Goal: Information Seeking & Learning: Find specific fact

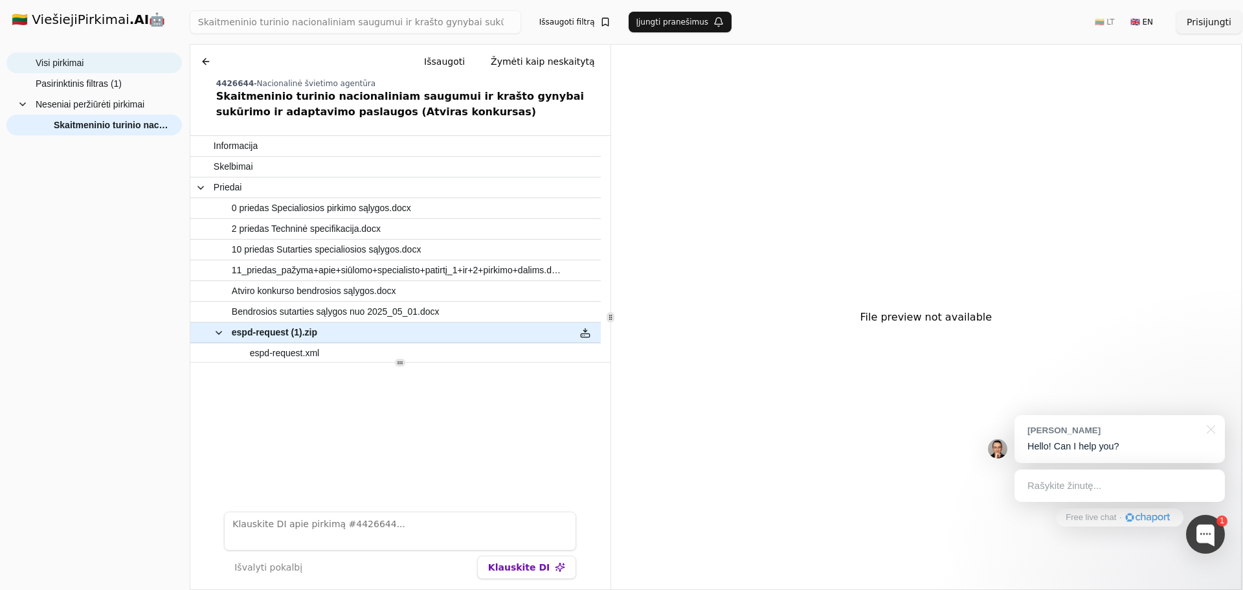
click at [91, 58] on span "Visi pirkimai" at bounding box center [103, 62] width 135 height 19
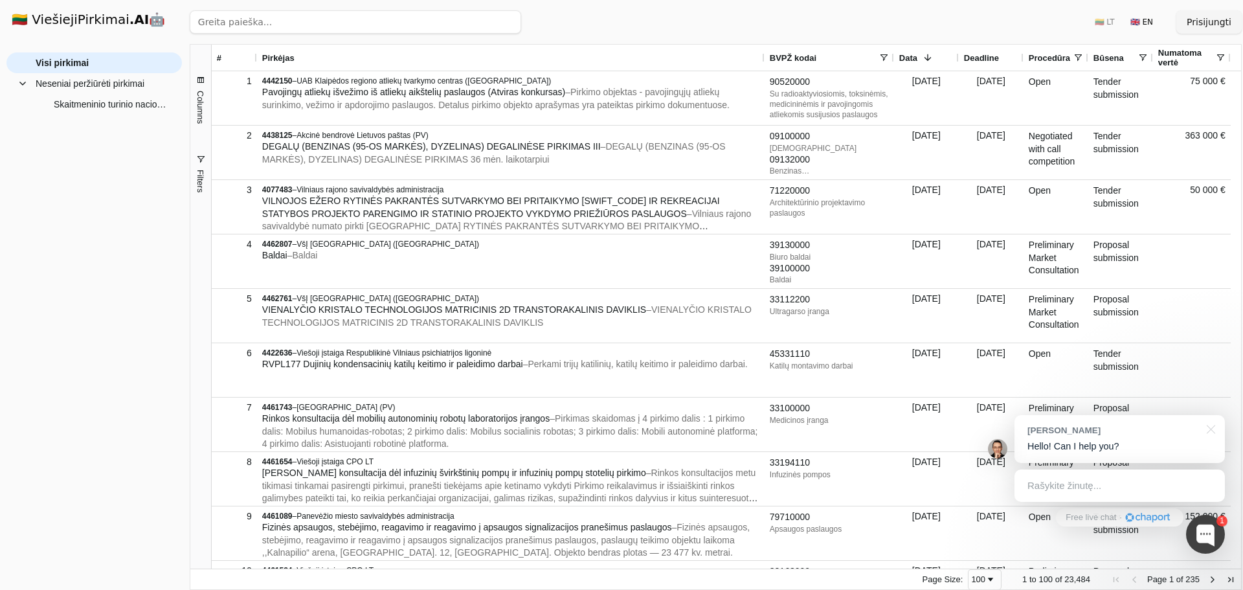
click at [361, 16] on input "search" at bounding box center [355, 21] width 331 height 23
type input "skaitmen"
click at [496, 17] on button "Ieškoti" at bounding box center [496, 21] width 50 height 23
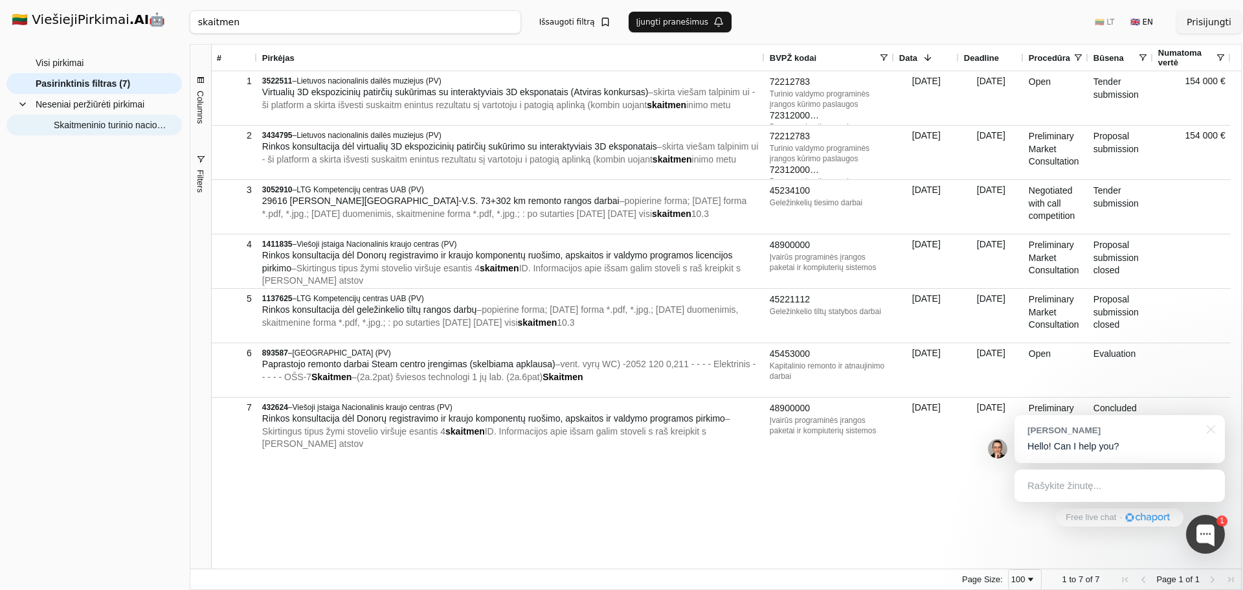
click at [70, 126] on span "Skaitmeninio turinio nacionaliniam saugumui ir krašto gynybai sukūrimo ir adapt…" at bounding box center [111, 124] width 115 height 19
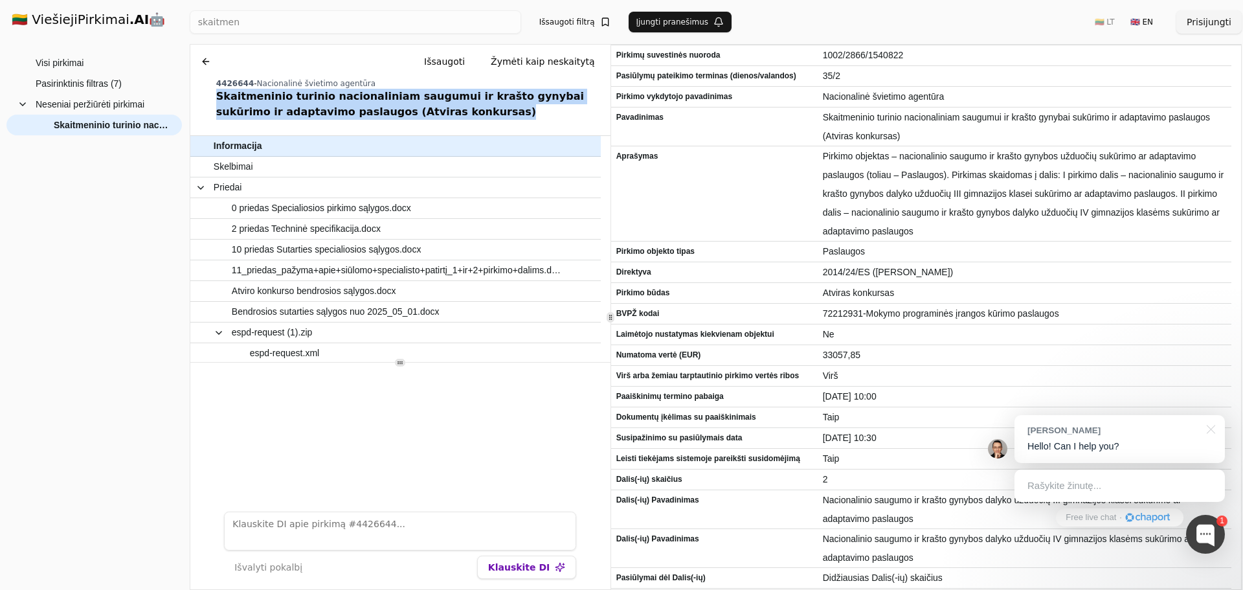
drag, startPoint x: 420, startPoint y: 111, endPoint x: 217, endPoint y: 98, distance: 203.7
click at [217, 98] on div "Skaitmeninio turinio nacionaliniam saugumui ir krašto gynybai sukūrimo ir adapt…" at bounding box center [410, 104] width 389 height 31
copy div "Skaitmeninio turinio nacionaliniam saugumui ir krašto gynybai sukūrimo ir adapt…"
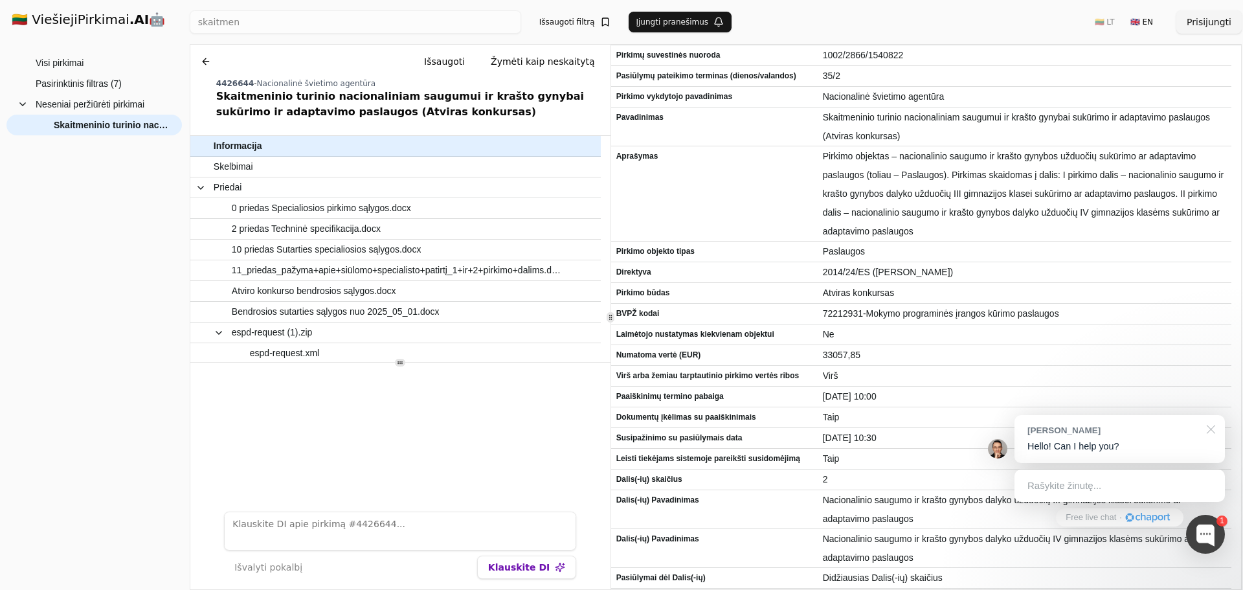
click at [1211, 430] on div at bounding box center [1208, 428] width 32 height 27
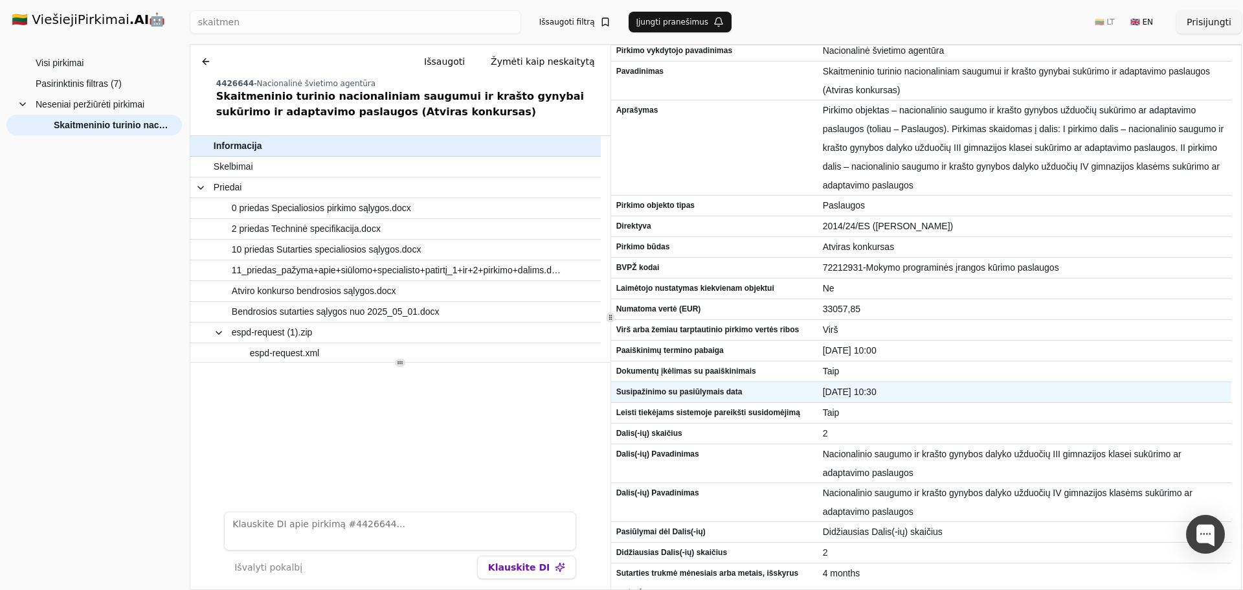
scroll to position [47, 0]
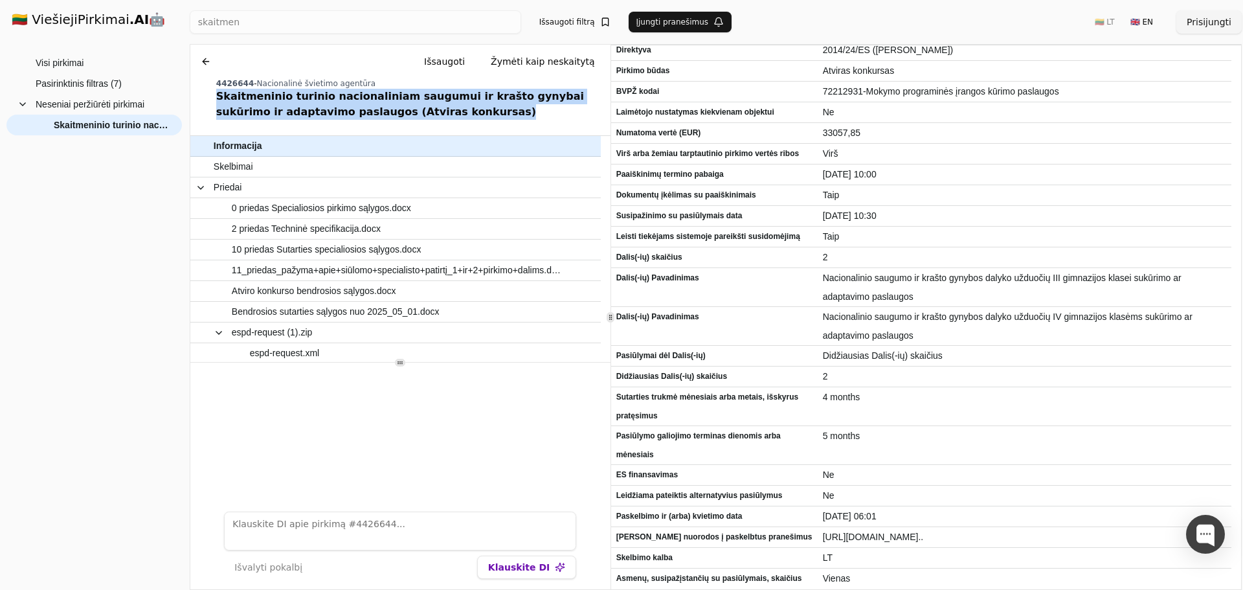
drag, startPoint x: 417, startPoint y: 113, endPoint x: 221, endPoint y: 98, distance: 196.7
click at [216, 98] on div "Skaitmeninio turinio nacionaliniam saugumui ir krašto gynybai sukūrimo ir adapt…" at bounding box center [410, 104] width 389 height 31
copy div "Skaitmeninio turinio nacionaliniam saugumui ir krašto gynybai sukūrimo ir adapt…"
click at [109, 85] on span "Pasirinktinis filtras (7)" at bounding box center [79, 83] width 86 height 19
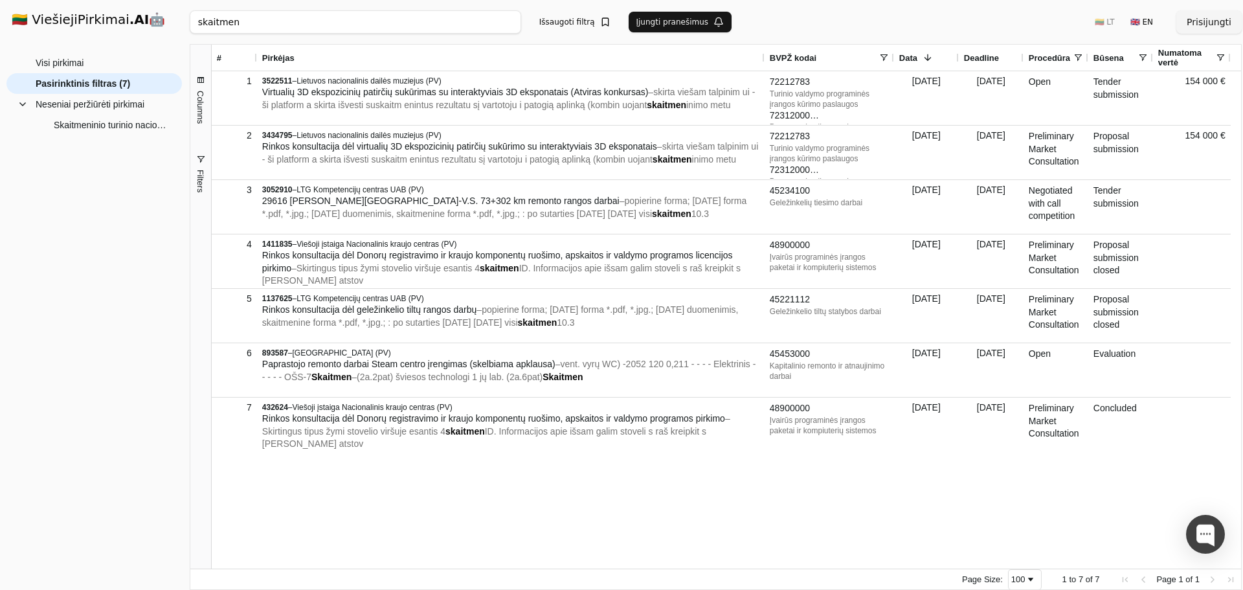
click at [509, 25] on input "skaitmen" at bounding box center [355, 21] width 331 height 23
click at [506, 19] on input "skaitmen" at bounding box center [355, 21] width 331 height 23
click at [504, 25] on button "Ieškoti" at bounding box center [496, 21] width 50 height 23
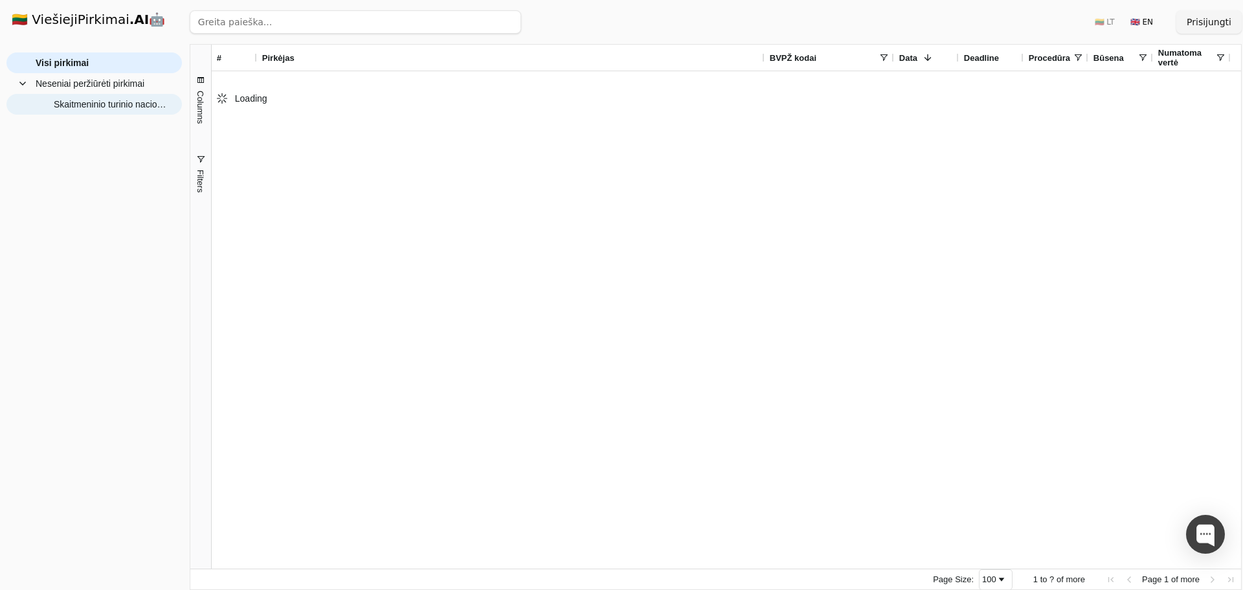
click at [74, 98] on span "Skaitmeninio turinio nacionaliniam saugumui ir krašto gynybai sukūrimo ir adapt…" at bounding box center [111, 104] width 115 height 19
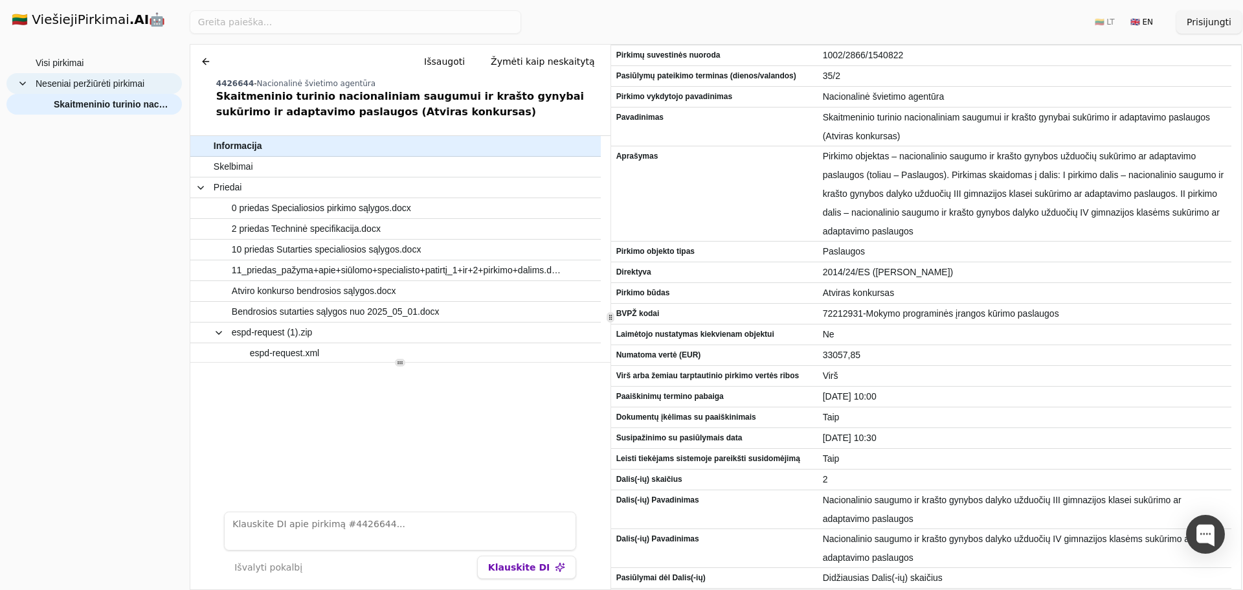
click at [63, 86] on span "Neseniai peržiūrėti pirkimai" at bounding box center [90, 83] width 109 height 19
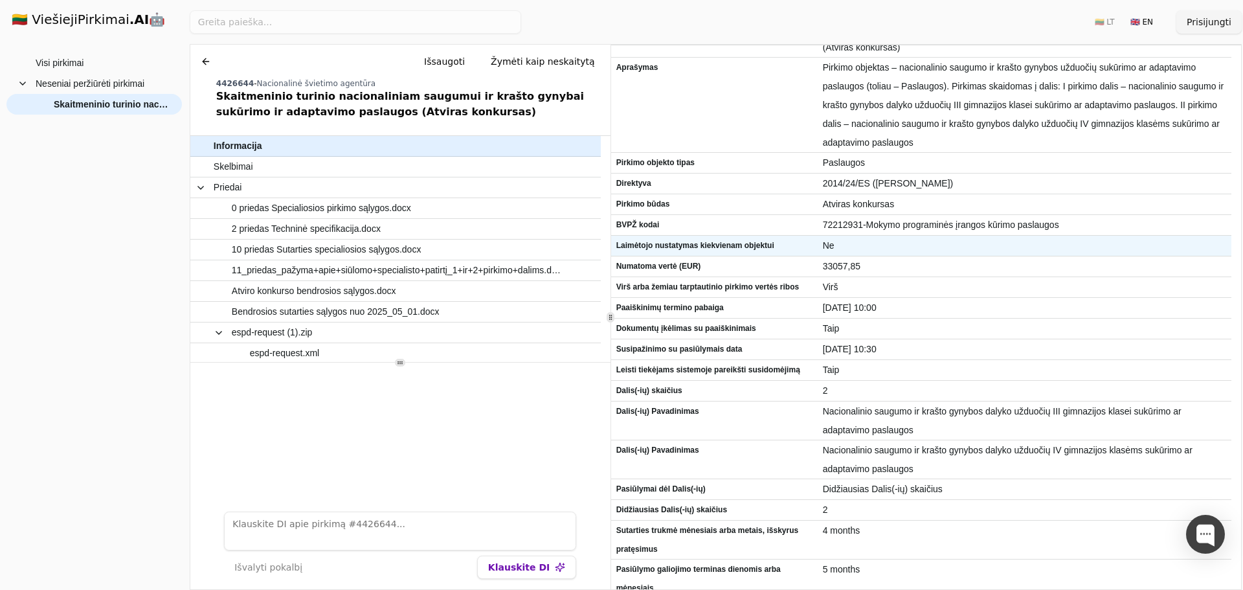
scroll to position [91, 0]
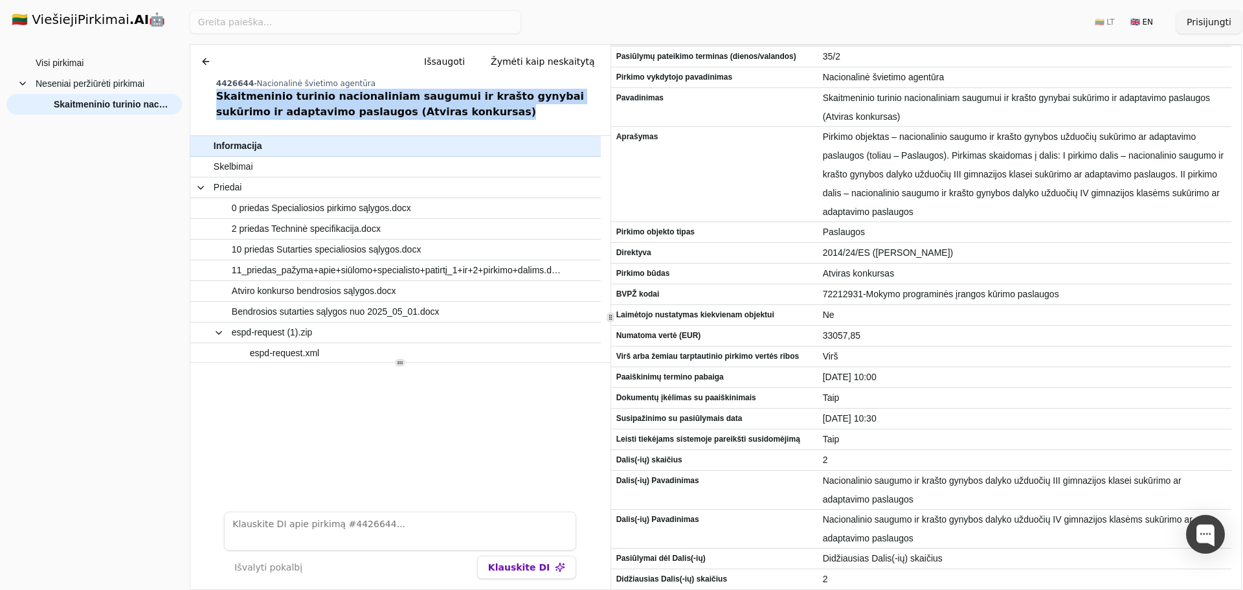
drag, startPoint x: 431, startPoint y: 113, endPoint x: 216, endPoint y: 80, distance: 218.2
click at [216, 95] on div "Skaitmeninio turinio nacionaliniam saugumui ir krašto gynybai sukūrimo ir adapt…" at bounding box center [410, 104] width 389 height 31
copy div "Skaitmeninio turinio nacionaliniam saugumui ir krašto gynybai sukūrimo ir adapt…"
